Goal: Information Seeking & Learning: Learn about a topic

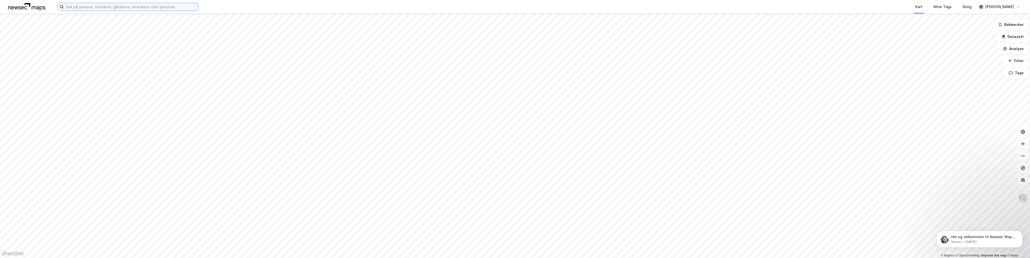
click at [86, 8] on input at bounding box center [131, 7] width 135 height 8
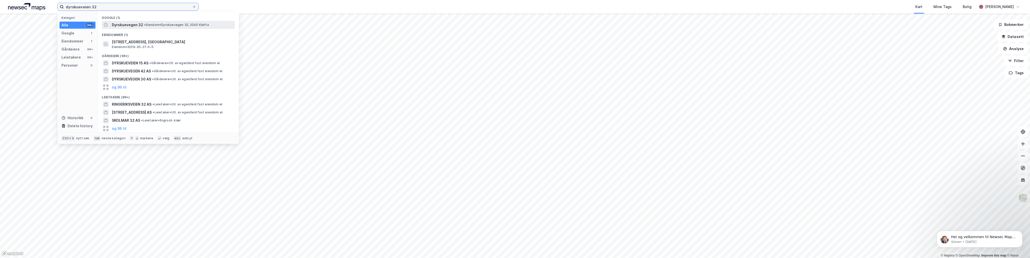
type input "dyrskueveien 32"
click at [137, 25] on span "Dyrskuevegen 32" at bounding box center [127, 25] width 31 height 6
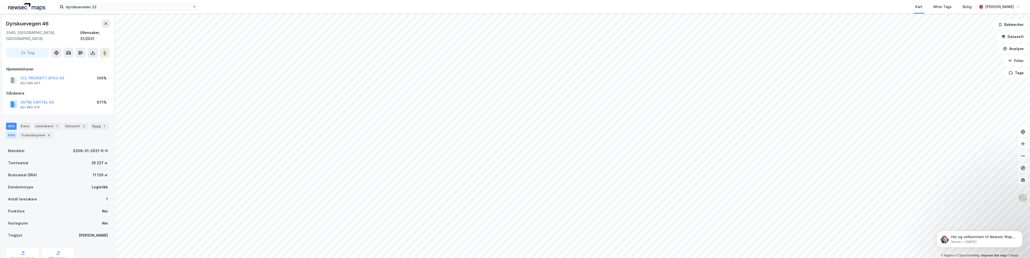
click at [12, 132] on div "ESG" at bounding box center [11, 135] width 11 height 7
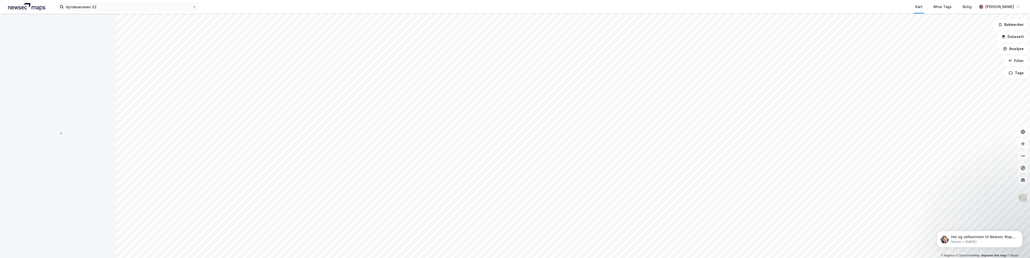
scroll to position [1, 0]
